Goal: Transaction & Acquisition: Purchase product/service

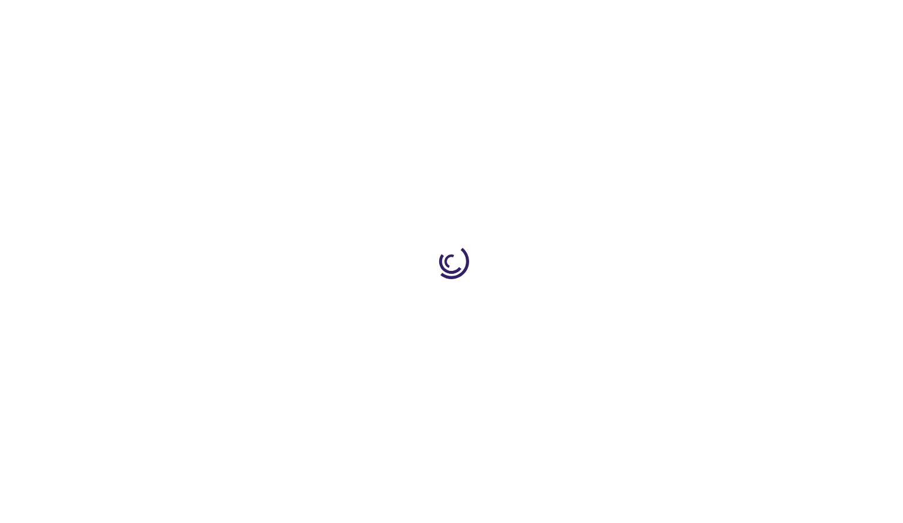
type input "0"
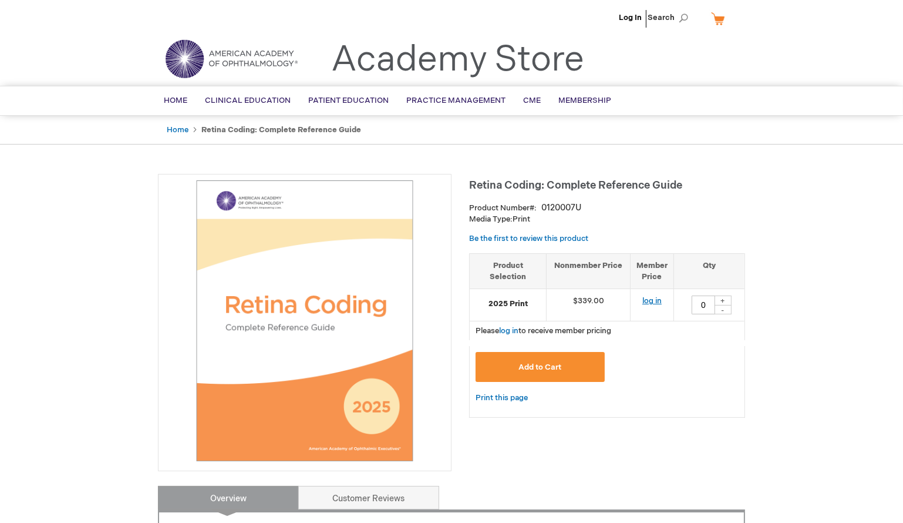
click at [651, 300] on link "log in" at bounding box center [652, 300] width 19 height 9
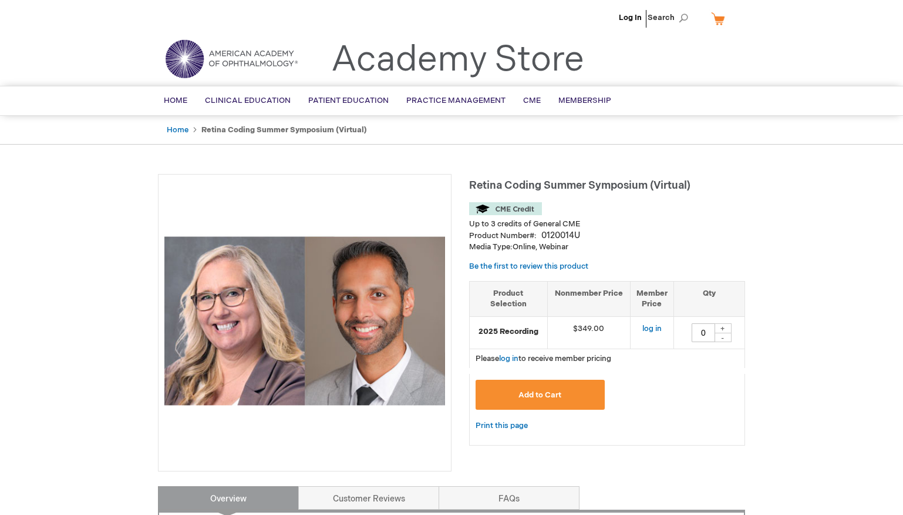
type input "0"
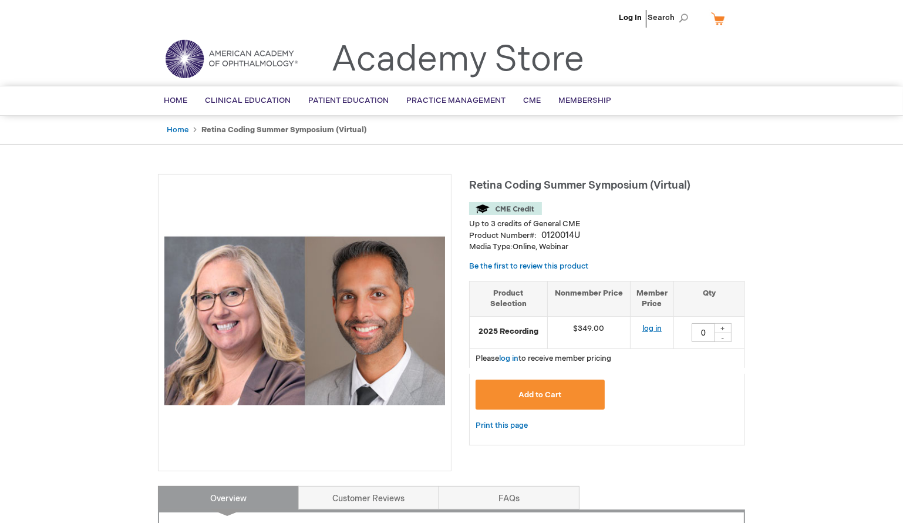
click at [656, 327] on link "log in" at bounding box center [652, 328] width 19 height 9
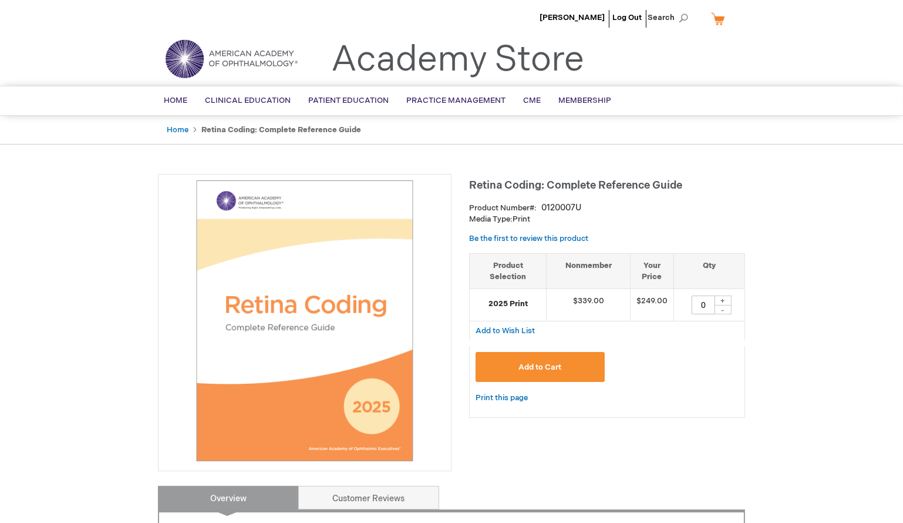
drag, startPoint x: 698, startPoint y: 301, endPoint x: 712, endPoint y: 307, distance: 15.3
click at [712, 307] on input "0" at bounding box center [703, 304] width 23 height 19
type input "1"
click at [541, 369] on span "Add to Cart" at bounding box center [540, 366] width 43 height 9
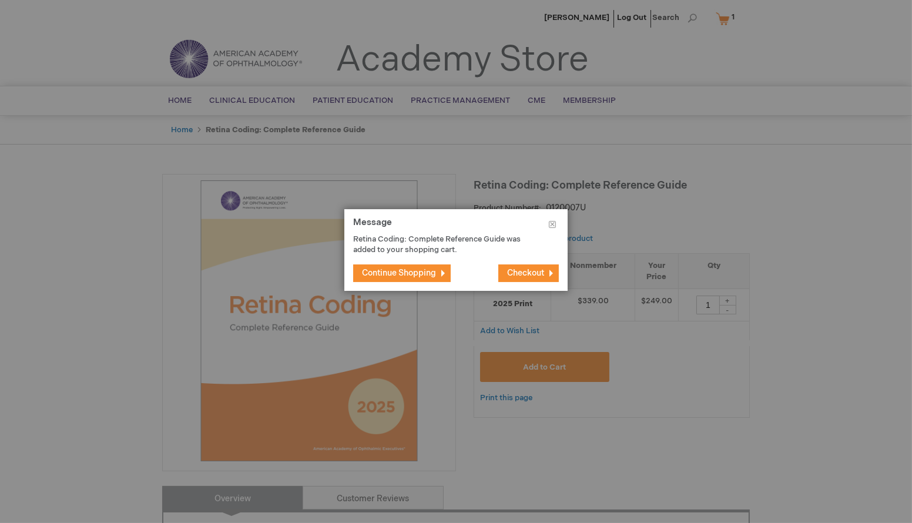
click at [397, 273] on span "Continue Shopping" at bounding box center [399, 273] width 74 height 10
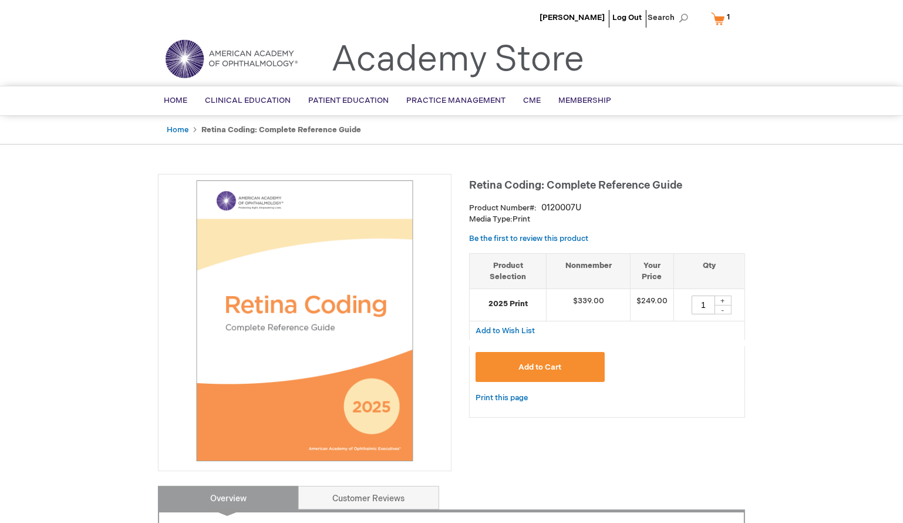
click at [718, 22] on link "My Cart 1 1 items" at bounding box center [723, 18] width 29 height 21
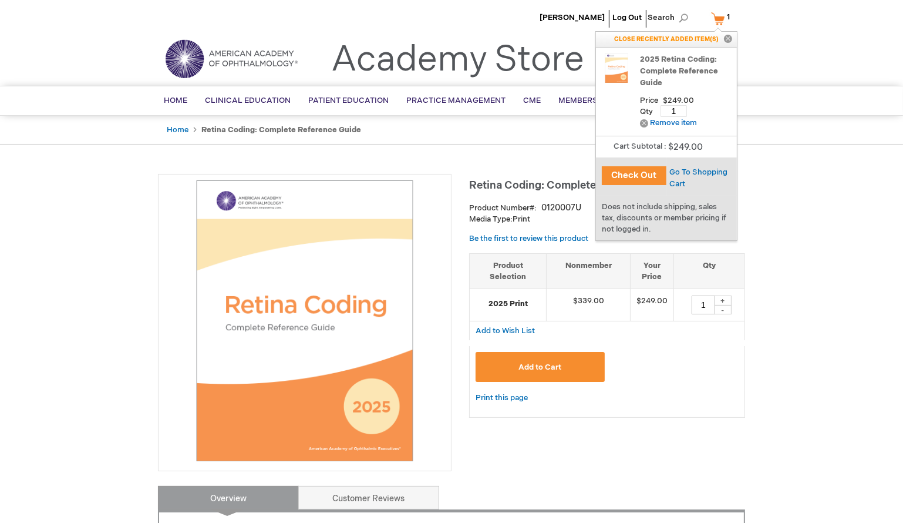
click at [663, 38] on p "CLOSE RECENTLY ADDED ITEM(S) Close" at bounding box center [666, 39] width 141 height 15
click at [579, 15] on span "[PERSON_NAME]" at bounding box center [572, 17] width 65 height 9
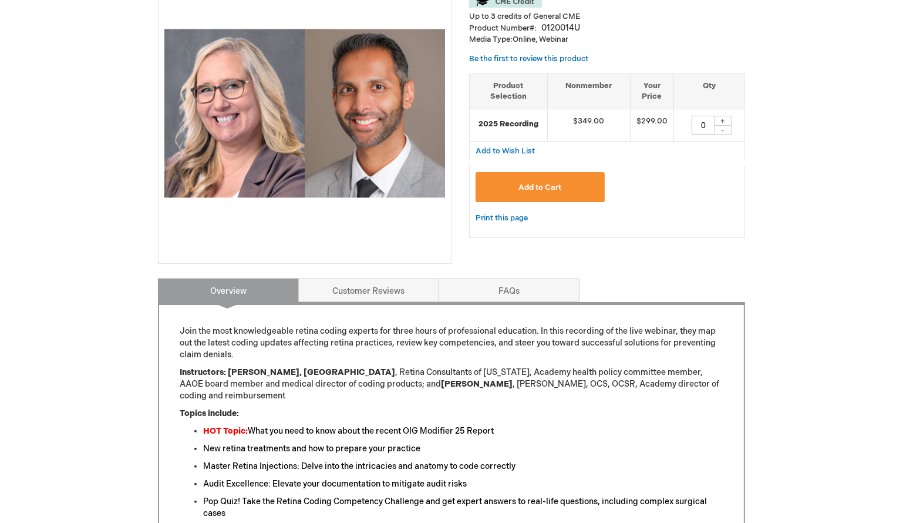
scroll to position [213, 0]
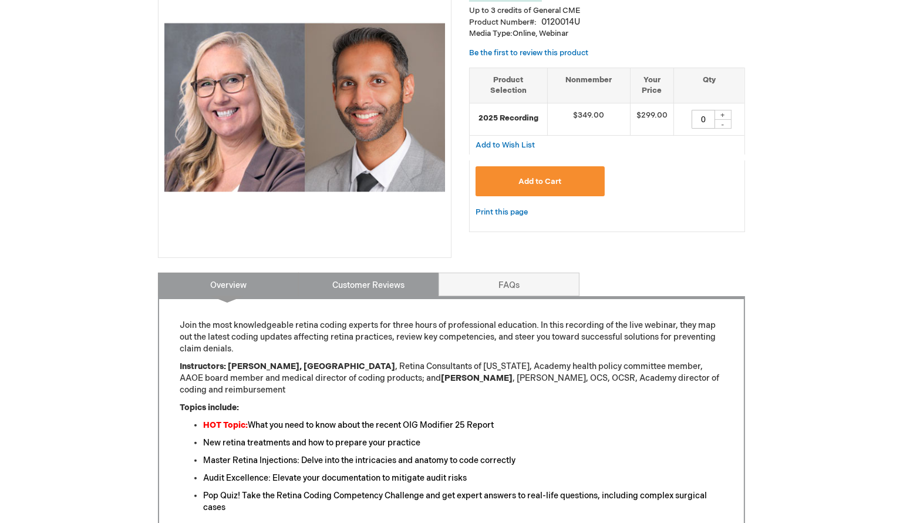
click at [398, 278] on link "Customer Reviews" at bounding box center [368, 284] width 141 height 23
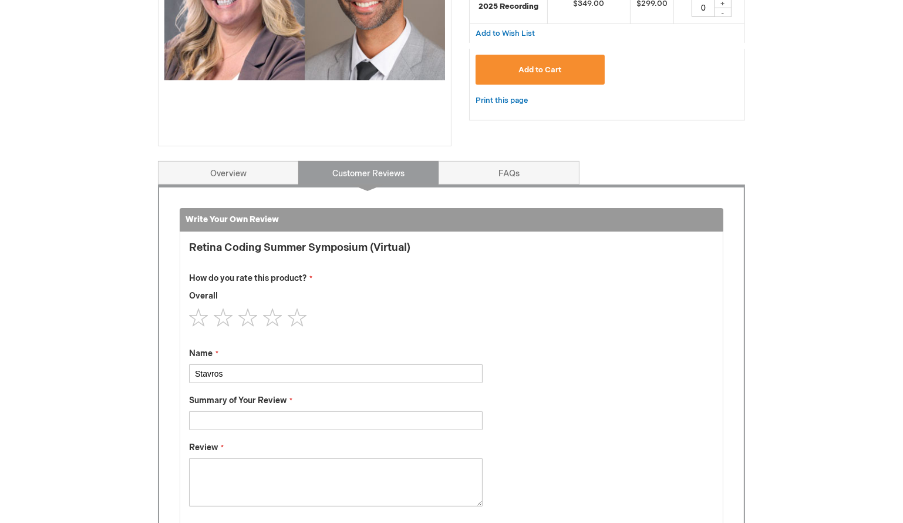
click at [226, 186] on div "Write Your Own Review You're reviewing: Retina Coding Summer Symposium (Virtual…" at bounding box center [451, 384] width 587 height 401
click at [229, 177] on link "Overview" at bounding box center [228, 172] width 141 height 23
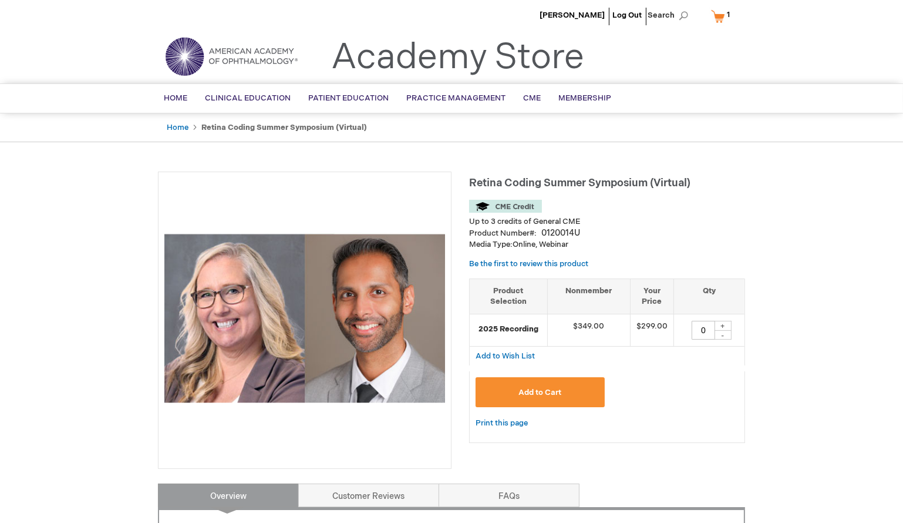
scroll to position [0, 0]
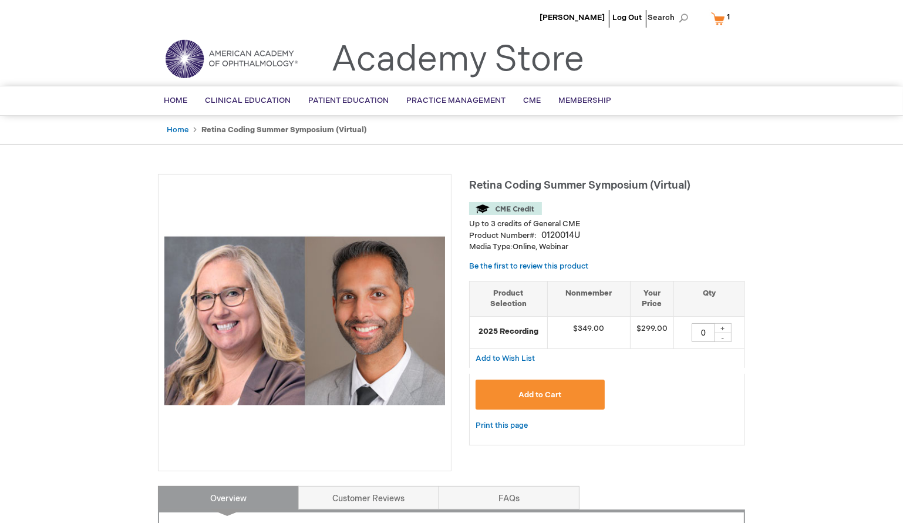
click at [724, 327] on div "+" at bounding box center [723, 328] width 18 height 10
type input "1"
click at [546, 391] on span "Add to Cart" at bounding box center [540, 394] width 43 height 9
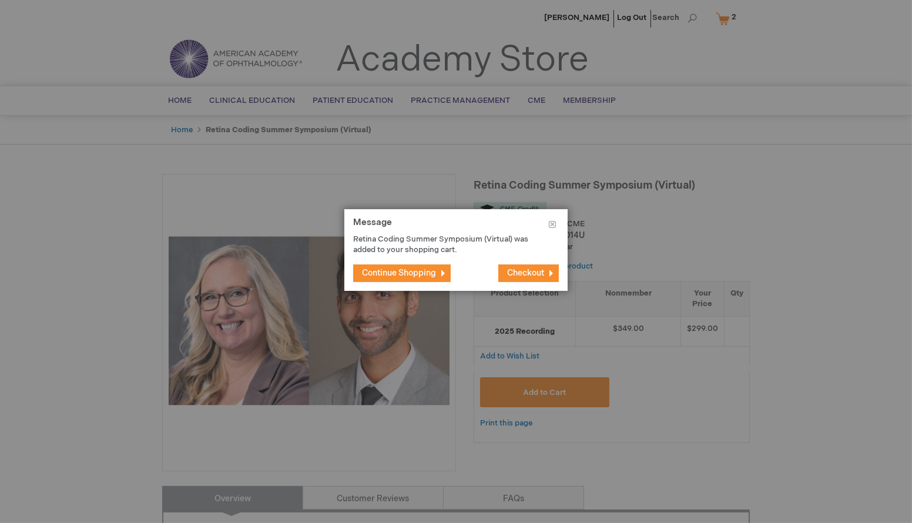
click at [431, 275] on span "Continue Shopping" at bounding box center [399, 273] width 74 height 10
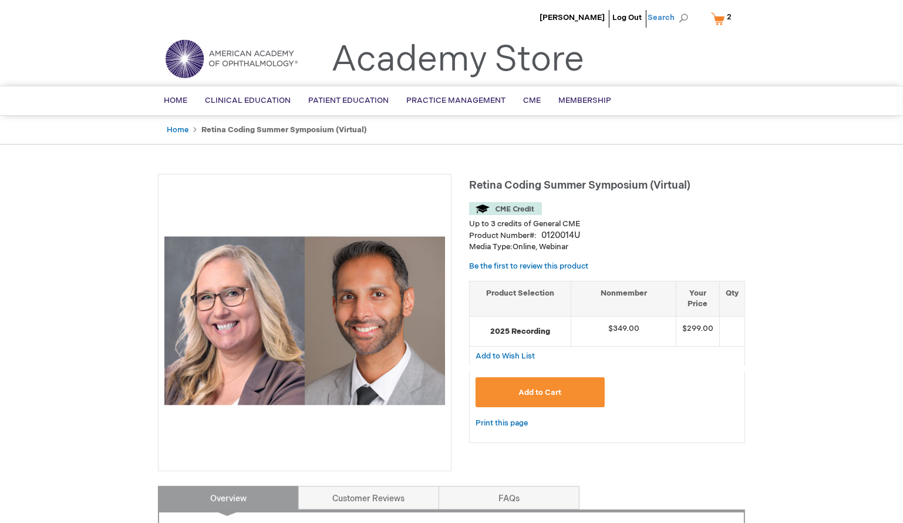
click at [678, 21] on span "Search" at bounding box center [670, 17] width 45 height 23
type input "coding symposium"
click at [679, 9] on button "Search" at bounding box center [683, 18] width 9 height 19
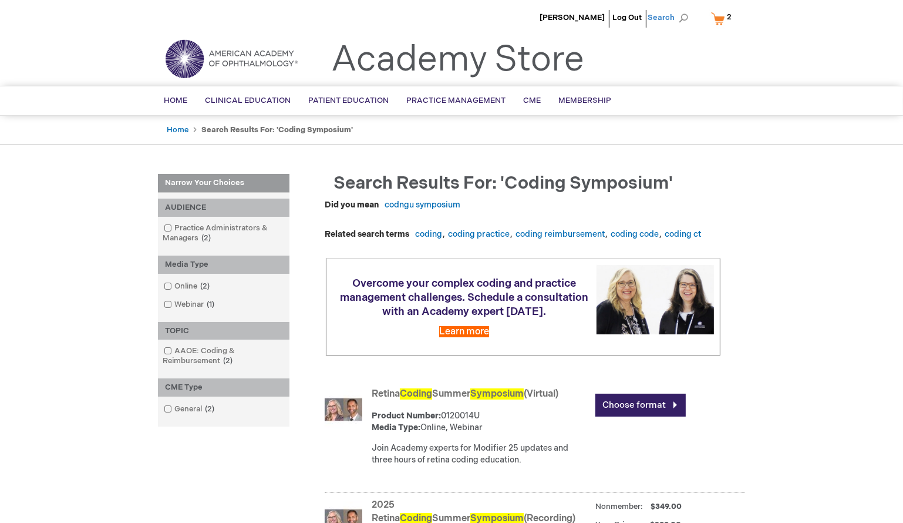
click at [684, 17] on span "Search" at bounding box center [670, 17] width 45 height 23
type input "coding"
click at [679, 9] on button "Search" at bounding box center [683, 18] width 9 height 19
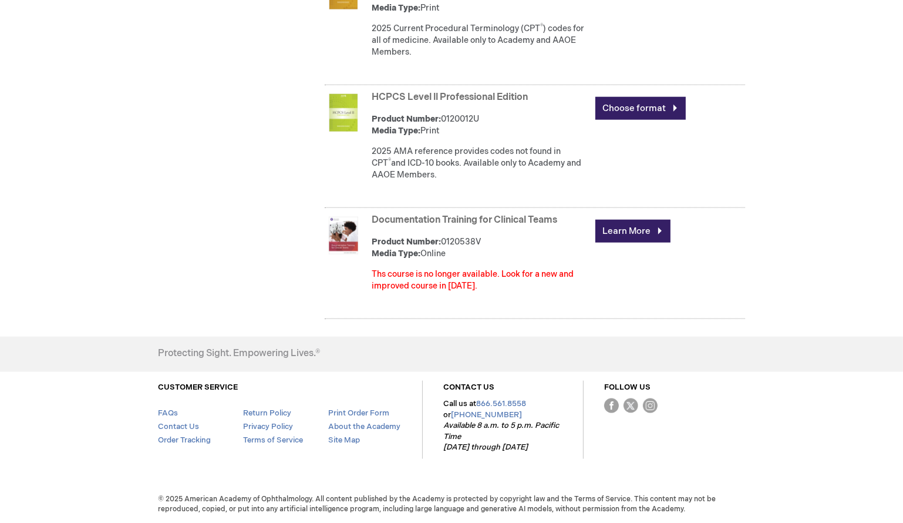
scroll to position [1464, 0]
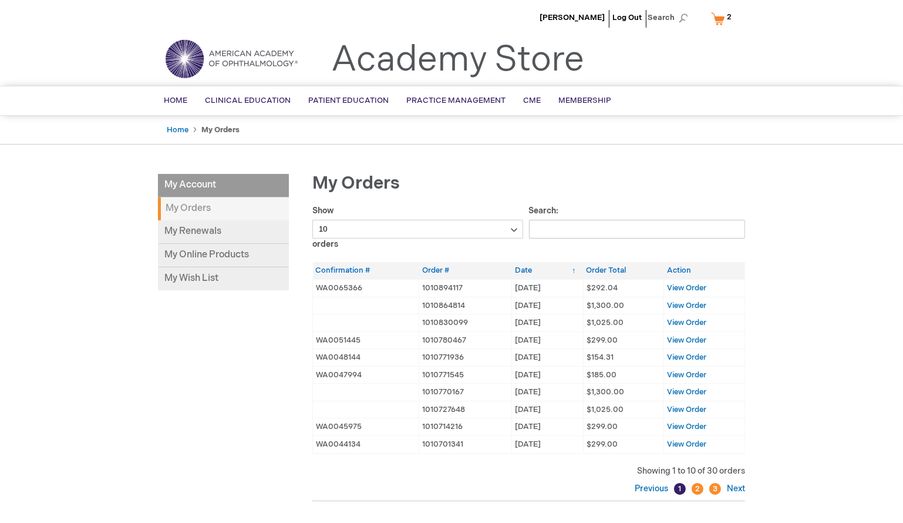
click at [717, 21] on link "My Cart 2 2 items" at bounding box center [724, 18] width 31 height 21
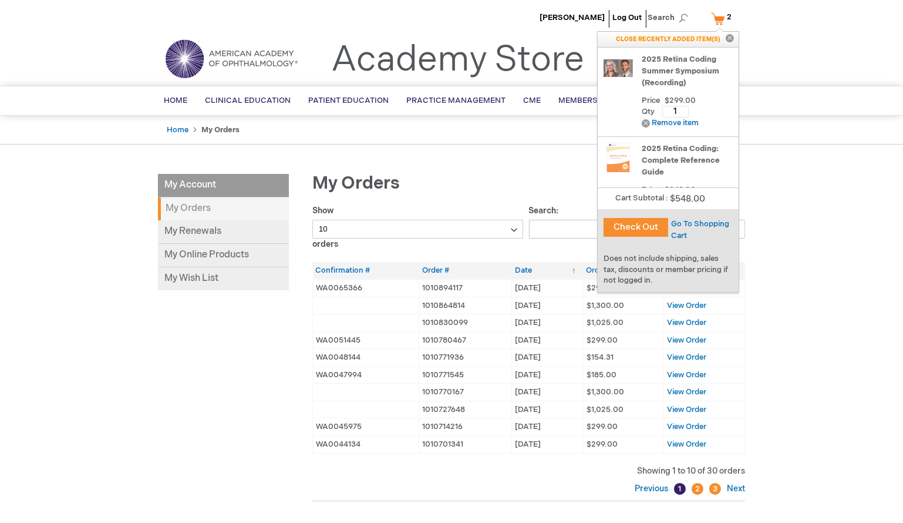
click at [643, 227] on button "Check Out" at bounding box center [636, 227] width 65 height 19
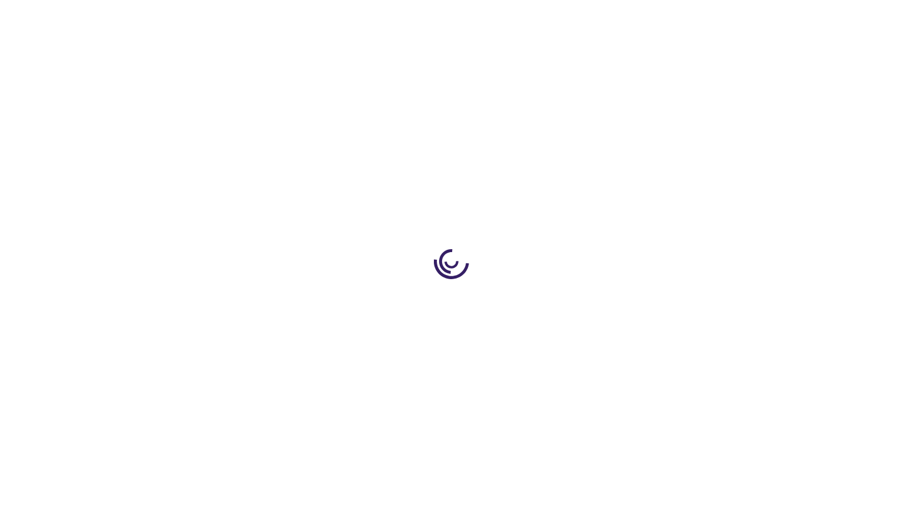
select select "US"
select select "12"
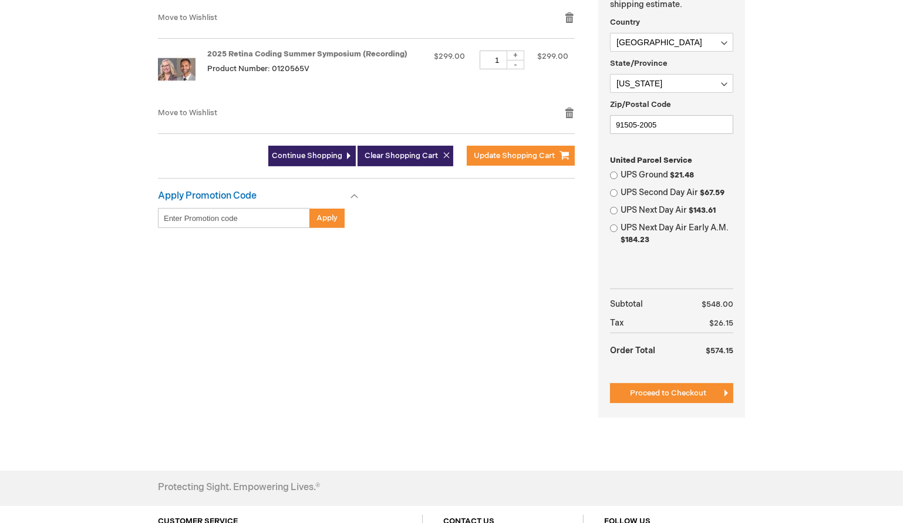
scroll to position [320, 0]
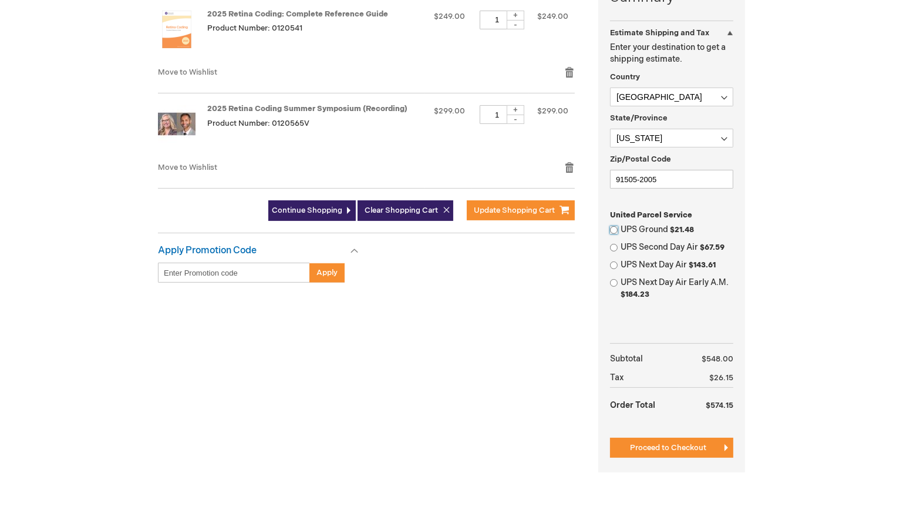
click at [615, 228] on input "UPS Ground $21.48" at bounding box center [614, 230] width 8 height 8
radio input "true"
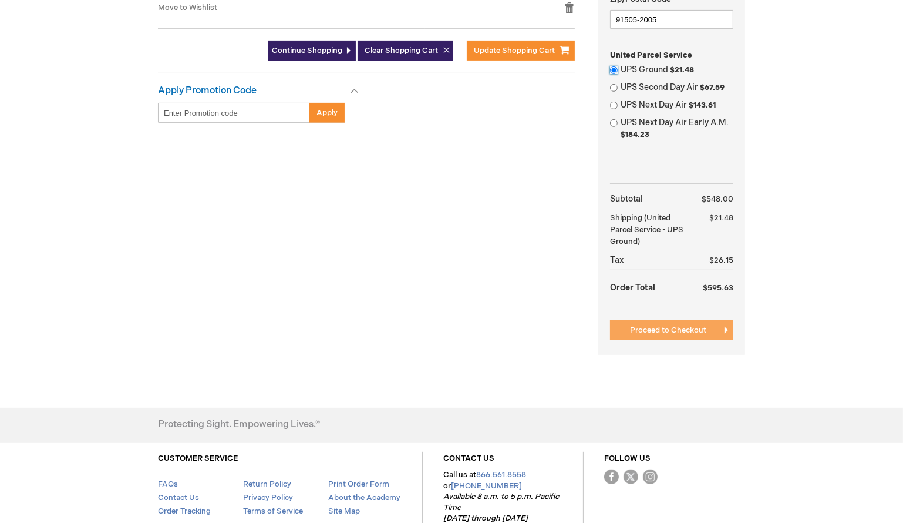
scroll to position [480, 0]
click at [655, 325] on span "Proceed to Checkout" at bounding box center [668, 329] width 76 height 9
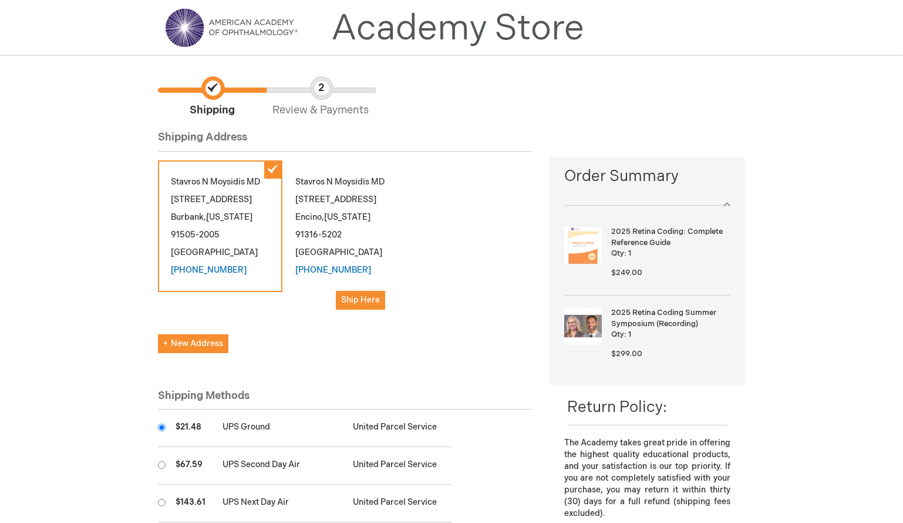
scroll to position [53, 0]
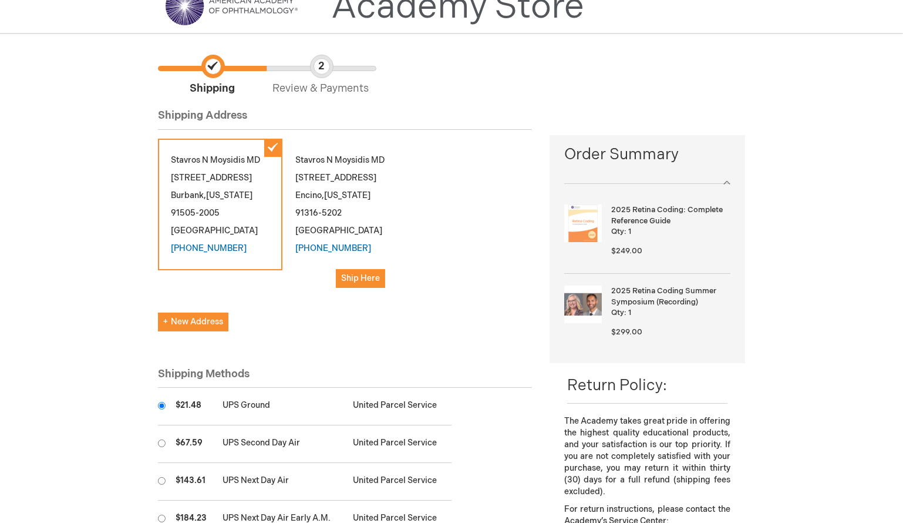
click at [315, 190] on div "[PERSON_NAME] MD [STREET_ADDRESS][US_STATE] [PHONE_NUMBER] Ship Here" at bounding box center [345, 220] width 125 height 162
click at [367, 283] on span "Ship Here" at bounding box center [360, 278] width 39 height 10
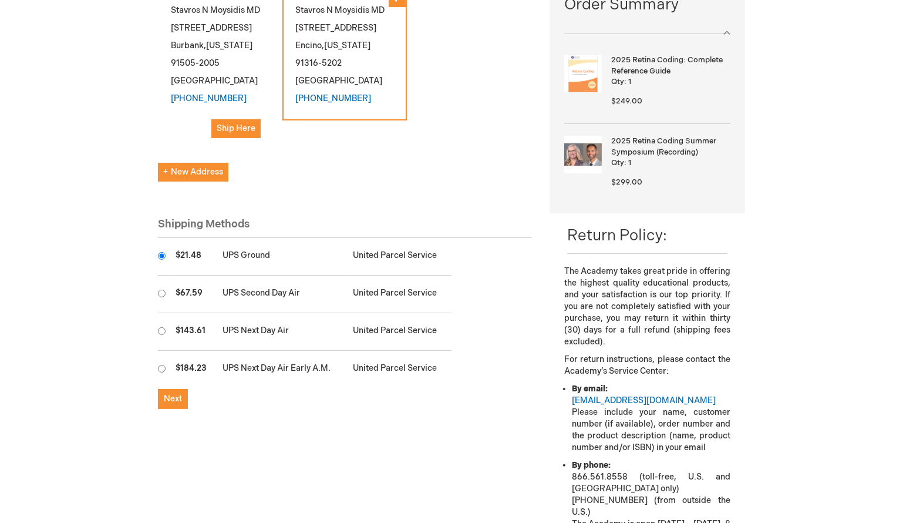
scroll to position [267, 0]
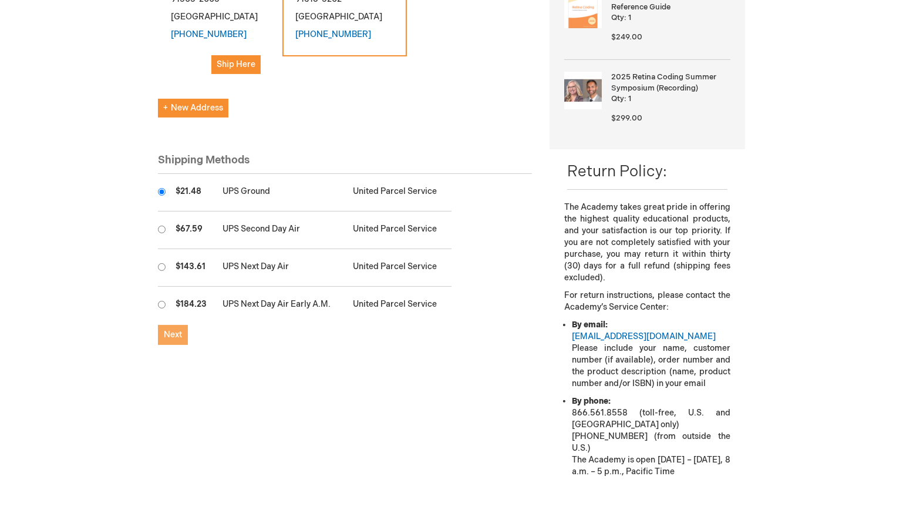
click at [174, 335] on span "Next" at bounding box center [173, 335] width 18 height 10
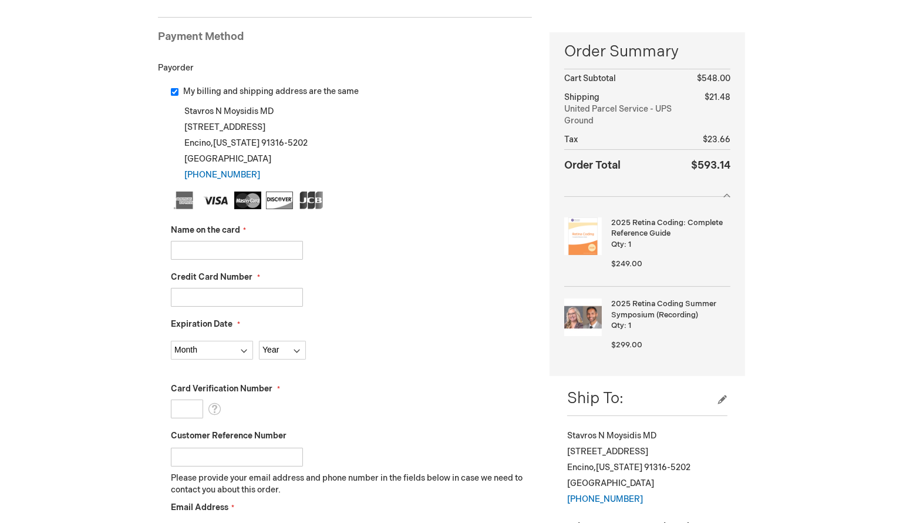
scroll to position [160, 0]
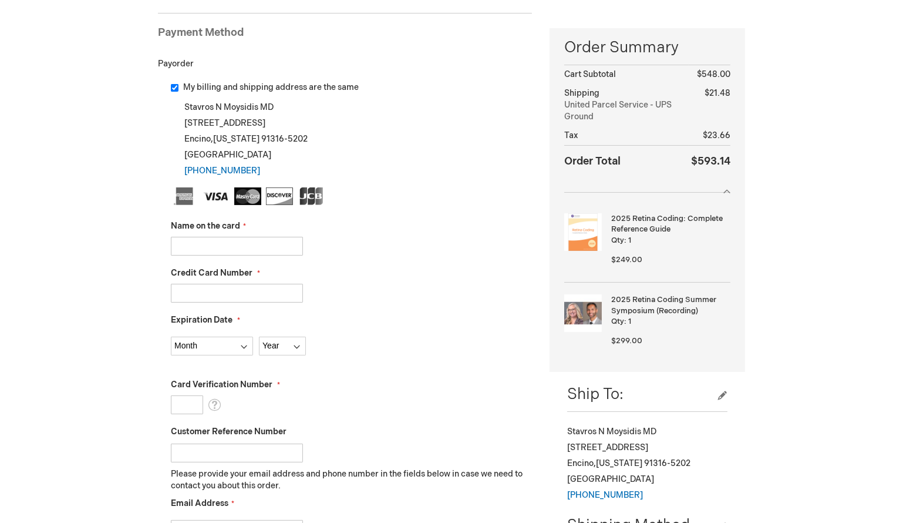
click at [257, 251] on input "Name on the card" at bounding box center [237, 246] width 132 height 19
type input "[PERSON_NAME]"
click at [253, 290] on input "Credit Card Number" at bounding box center [237, 293] width 132 height 19
type input "4339931972516488"
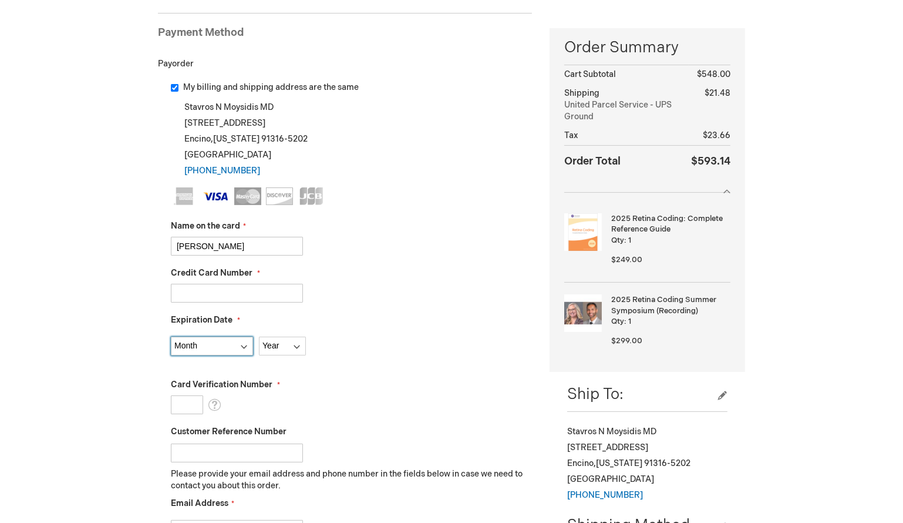
click at [199, 342] on select "Month 01 - January 02 - February 03 - March 04 - April 05 - May 06 - June 07 - …" at bounding box center [212, 346] width 82 height 19
select select "6"
click at [171, 337] on select "Month 01 - January 02 - February 03 - March 04 - April 05 - May 06 - June 07 - …" at bounding box center [212, 346] width 82 height 19
click at [274, 344] on select "Year 2025 2026 2027 2028 2029 2030 2031 2032 2033 2034 2035" at bounding box center [282, 346] width 47 height 19
select select "2028"
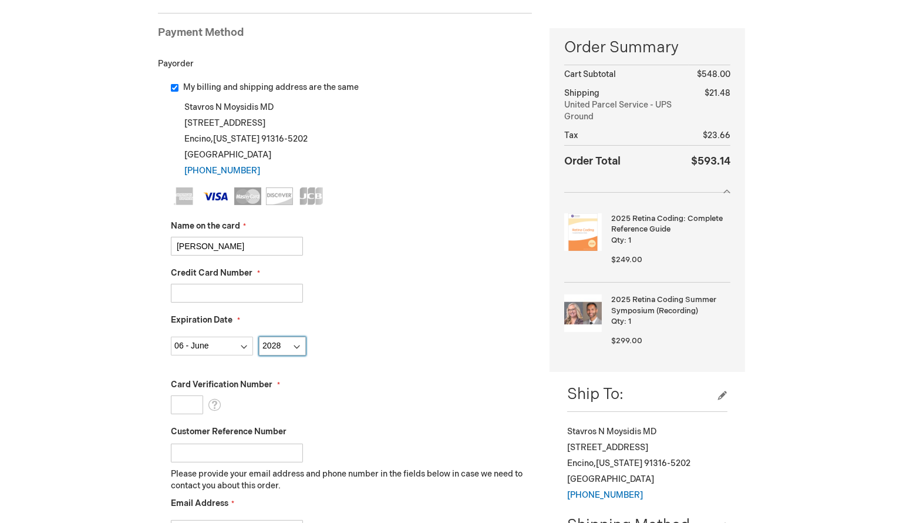
click at [259, 337] on select "Year 2025 2026 2027 2028 2029 2030 2031 2032 2033 2034 2035" at bounding box center [282, 346] width 47 height 19
click at [168, 406] on div "My billing and shipping address are the same Stavros N Moysidis MD 5400 Balboa …" at bounding box center [345, 360] width 374 height 557
click at [180, 403] on input "Card Verification Number" at bounding box center [187, 404] width 32 height 19
type input "542"
click at [190, 455] on input "Customer Reference Number" at bounding box center [237, 452] width 132 height 19
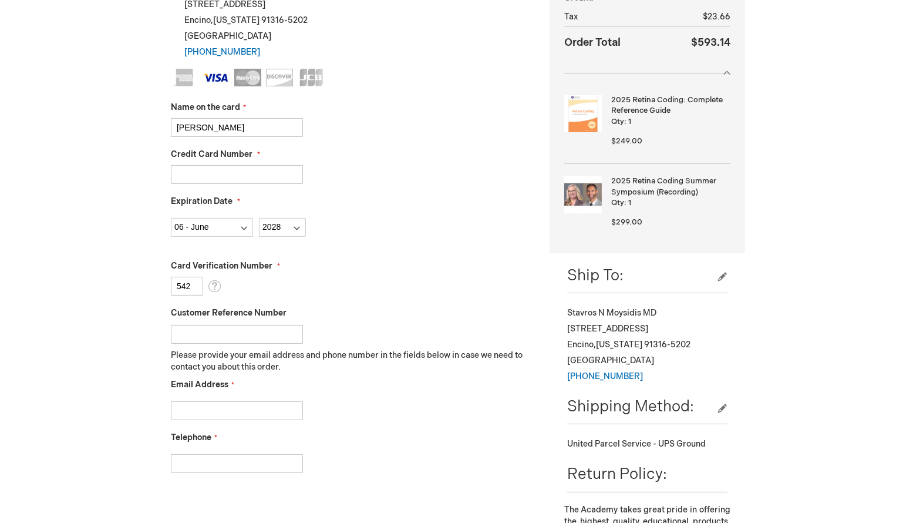
scroll to position [320, 0]
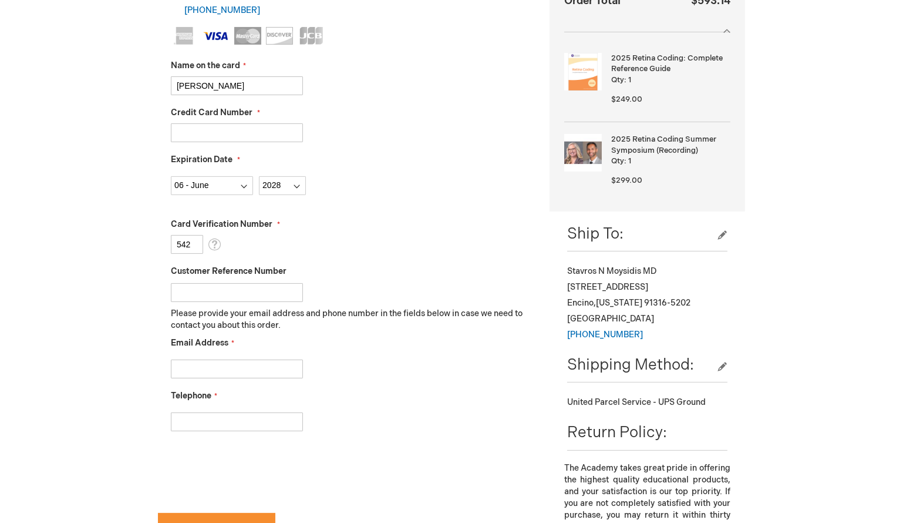
click at [194, 371] on input "Email Address" at bounding box center [237, 368] width 132 height 19
type input "smoysidis@gmail.com"
click at [212, 416] on input "Telephone" at bounding box center [237, 421] width 132 height 19
type input "3059928047"
checkbox input "true"
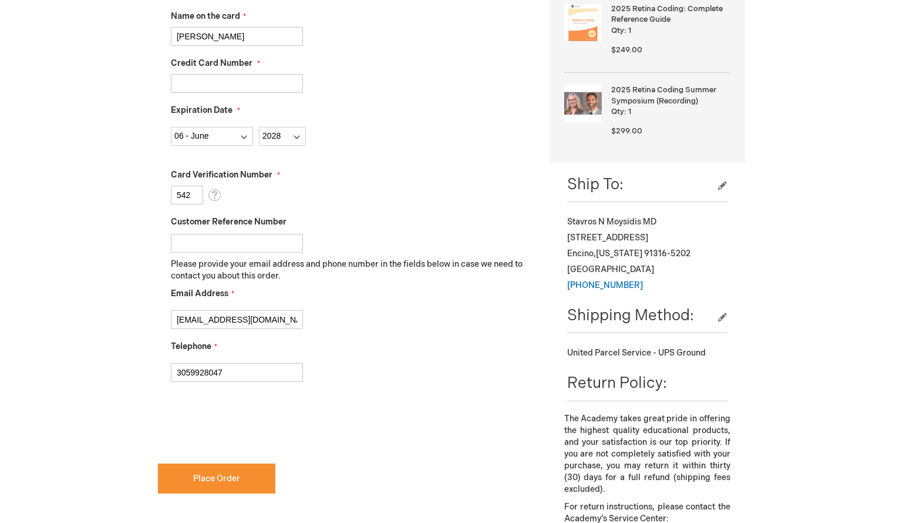
scroll to position [374, 0]
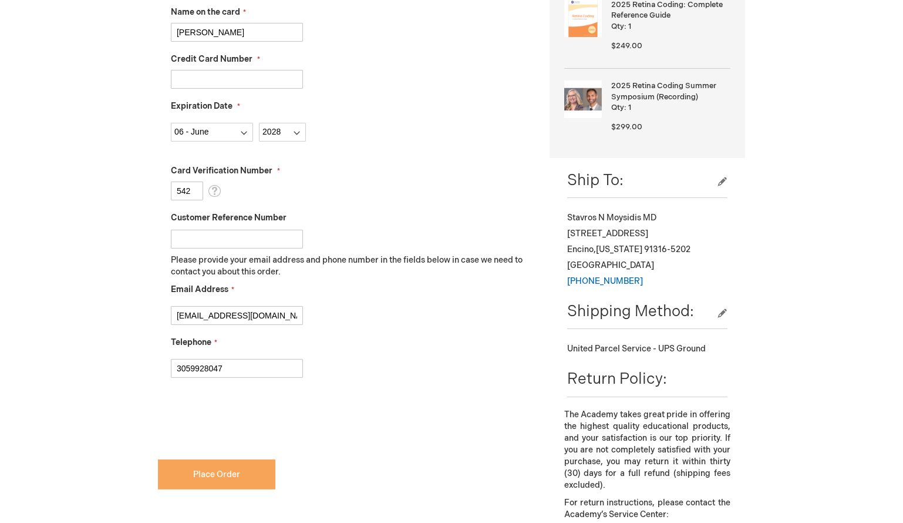
click at [213, 472] on span "Place Order" at bounding box center [216, 474] width 47 height 10
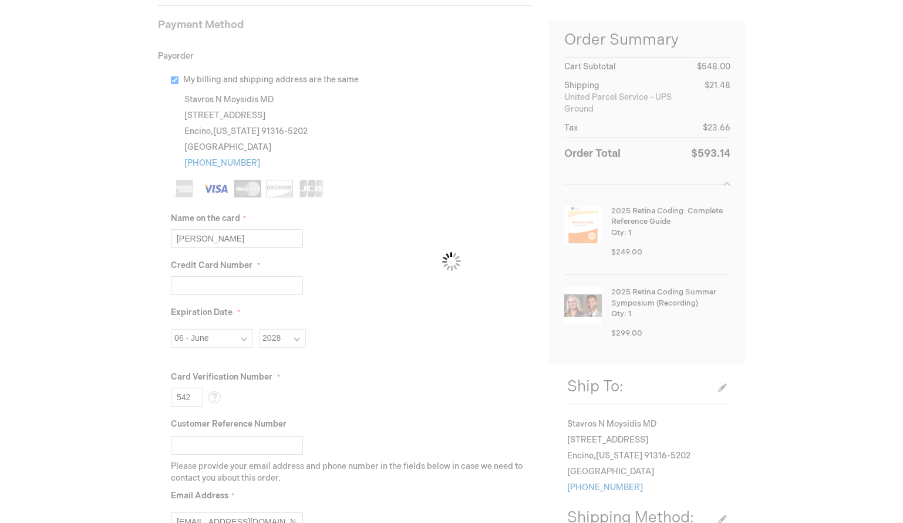
scroll to position [106, 0]
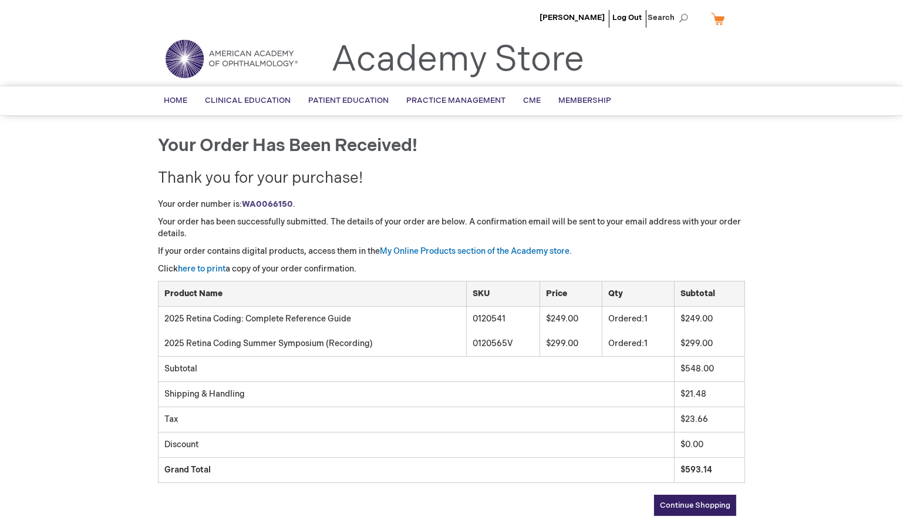
drag, startPoint x: 379, startPoint y: 342, endPoint x: 162, endPoint y: 345, distance: 217.3
click at [162, 345] on td "2025 Retina Coding Summer Symposium (Recording)" at bounding box center [313, 343] width 308 height 25
copy td "2025 Retina Coding Summer Symposium (Recording)"
click at [685, 18] on span "Search" at bounding box center [670, 17] width 45 height 23
paste input "2025 Retina Coding Summer Symposium (Recording)"
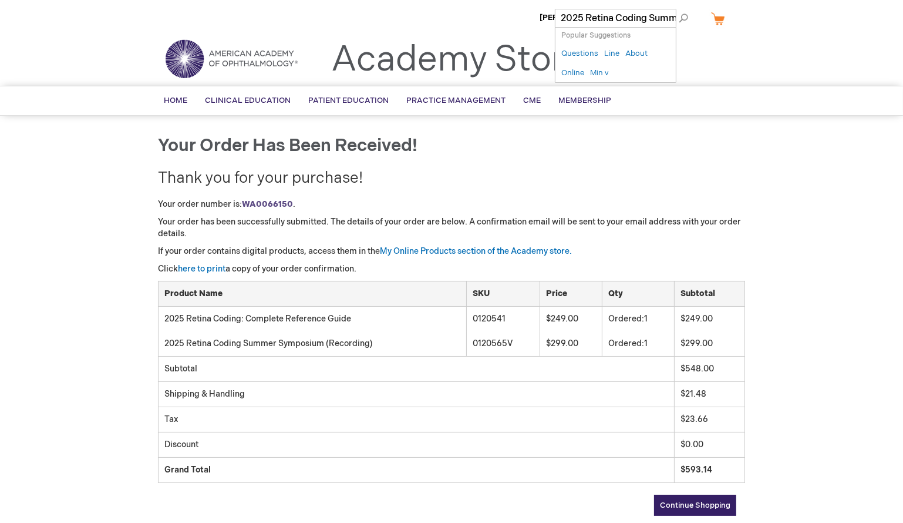
scroll to position [0, 121]
type input "2025 Retina Coding Summer Symposium (Recording)"
click at [679, 9] on button "Search" at bounding box center [683, 18] width 9 height 19
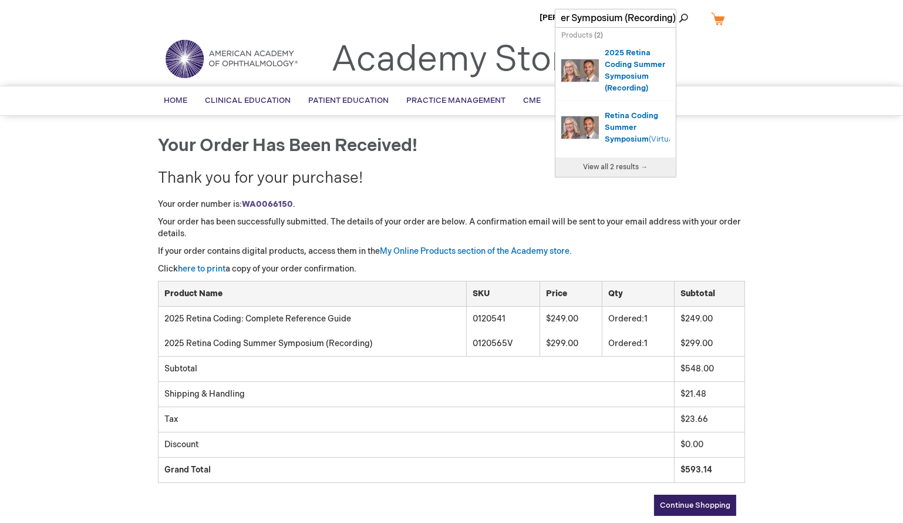
click at [623, 58] on div "2025 Retina Coding Summer Symposium (Recording)" at bounding box center [637, 70] width 65 height 47
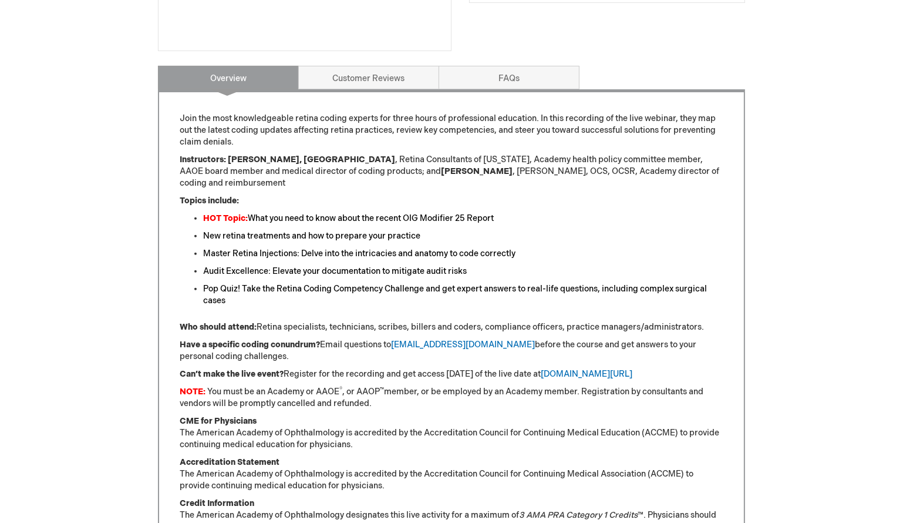
scroll to position [314, 0]
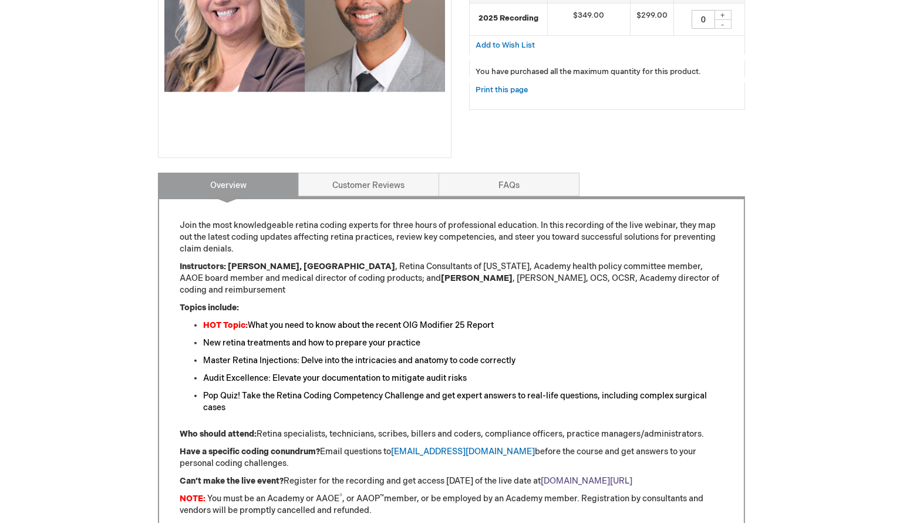
click at [633, 476] on link "[DOMAIN_NAME][URL]" at bounding box center [587, 481] width 92 height 10
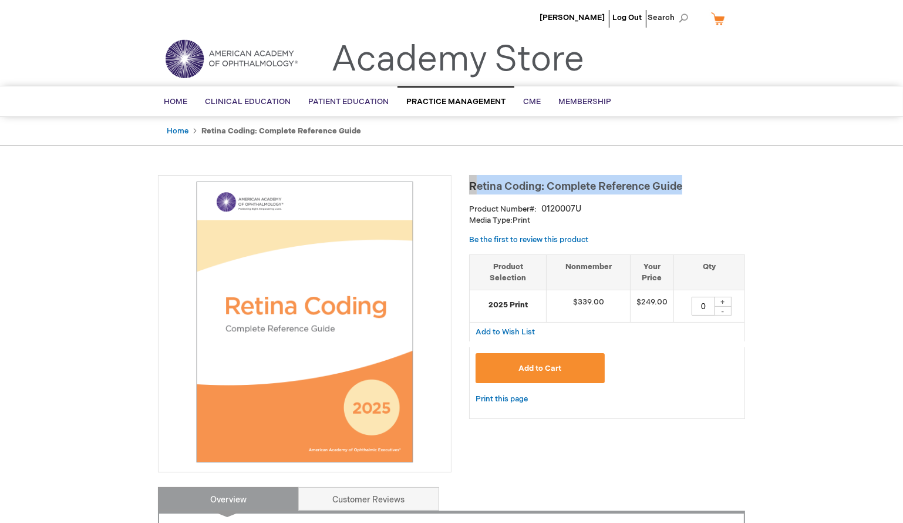
drag, startPoint x: 695, startPoint y: 189, endPoint x: 470, endPoint y: 187, distance: 225.0
click at [470, 187] on h1 "Retina Coding: Complete Reference Guide" at bounding box center [607, 184] width 276 height 19
copy span "Retina Coding: Complete Reference Guide"
